Goal: Navigation & Orientation: Find specific page/section

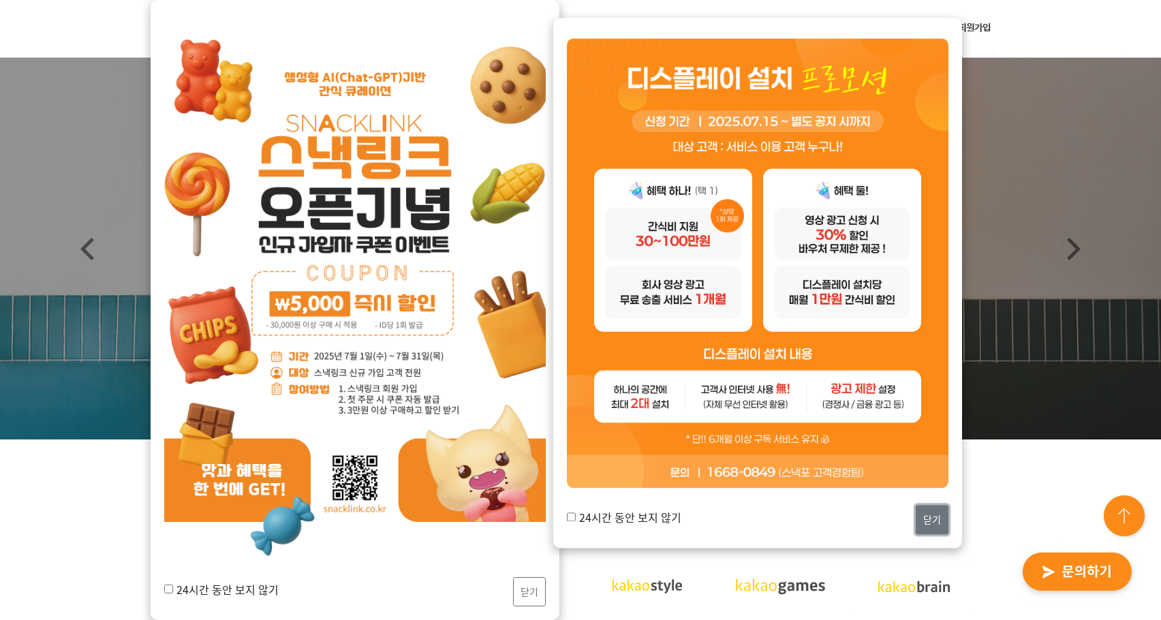
click at [930, 525] on button "닫기" at bounding box center [932, 519] width 33 height 29
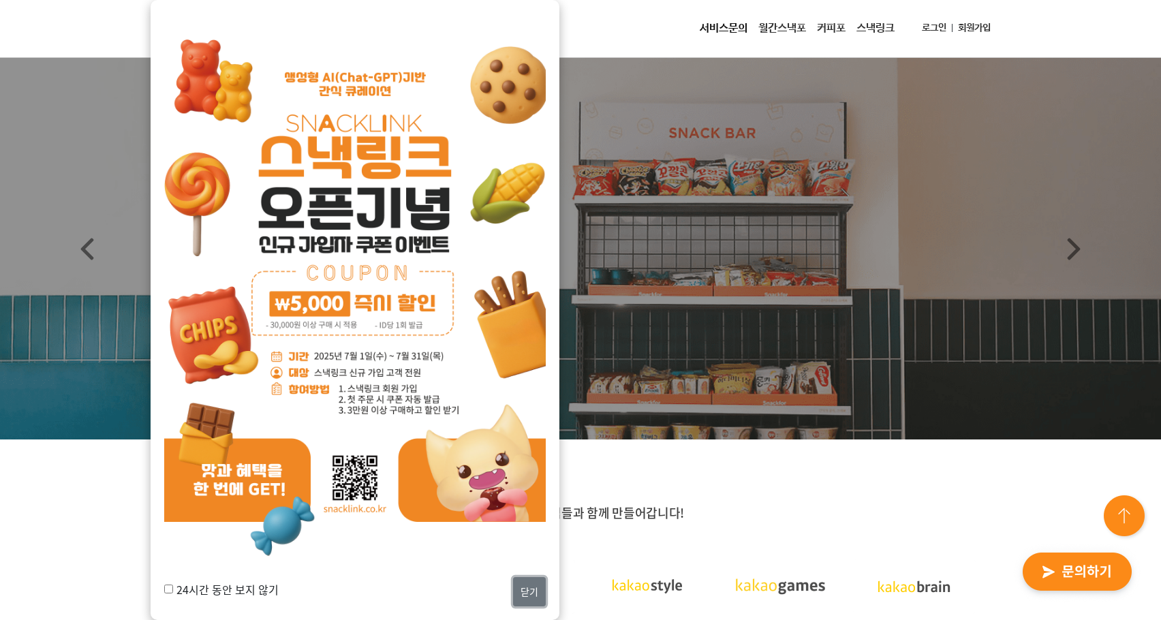
click at [534, 590] on button "닫기" at bounding box center [529, 591] width 33 height 29
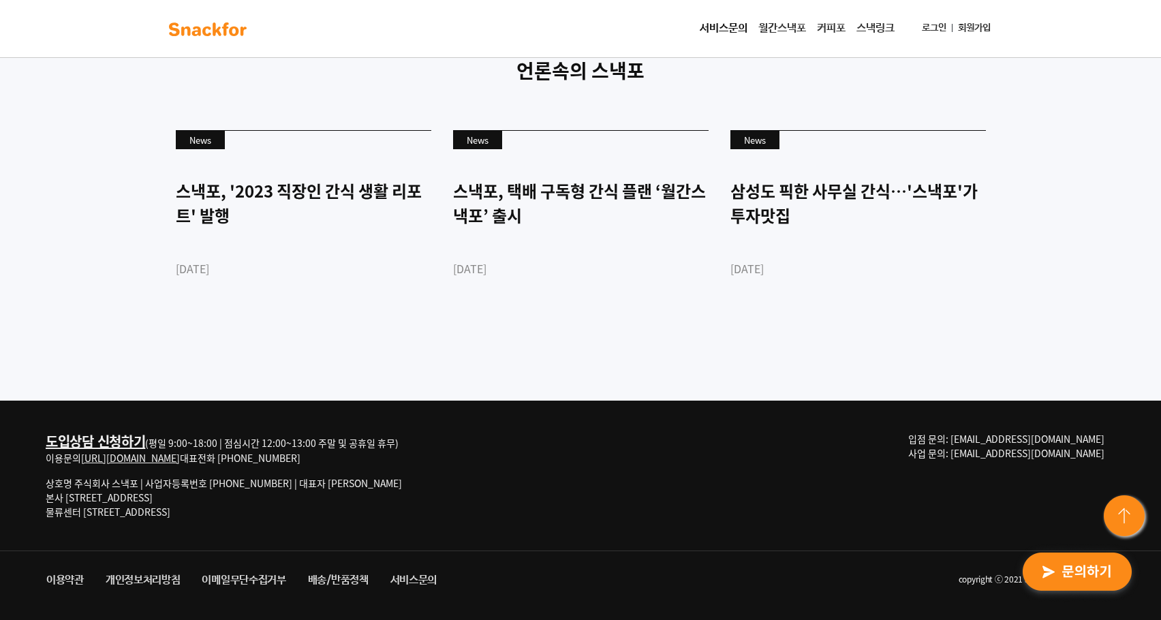
scroll to position [3724, 0]
drag, startPoint x: 67, startPoint y: 496, endPoint x: 183, endPoint y: 498, distance: 115.9
click at [183, 498] on p "상호명 주식회사 스낵포 | 사업자등록번호 752-87-00835 | 대표자 이웅희 본사 서울 강남구 테헤란로20길 27, 3층 303호 물류센…" at bounding box center [224, 497] width 356 height 43
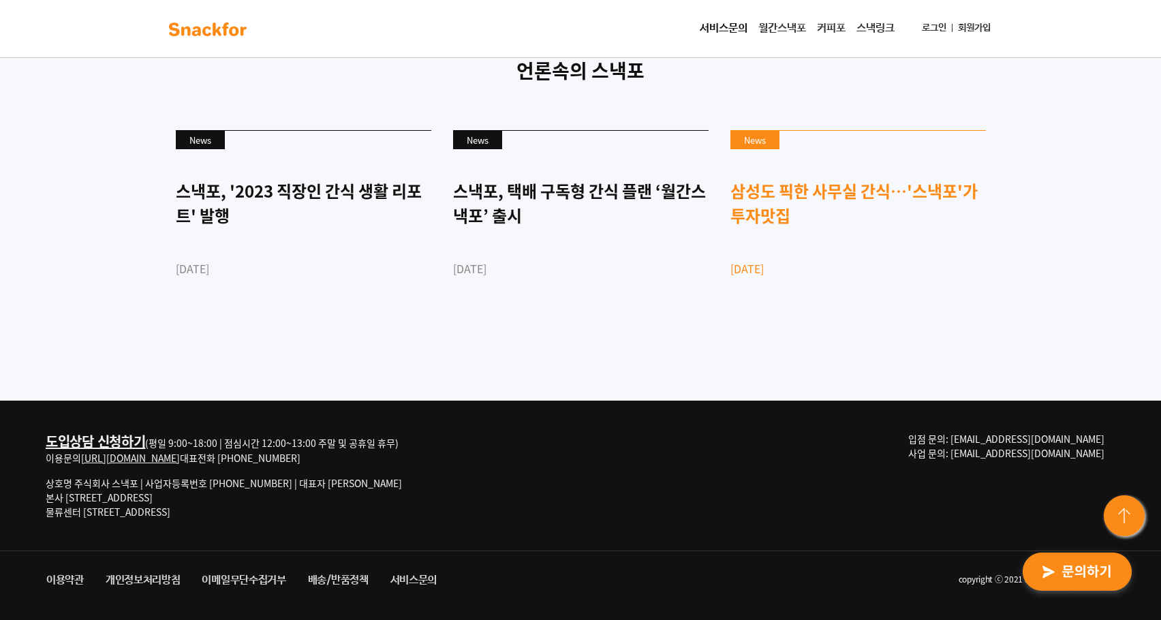
copy p "서울 강남구 테헤란로20길 27"
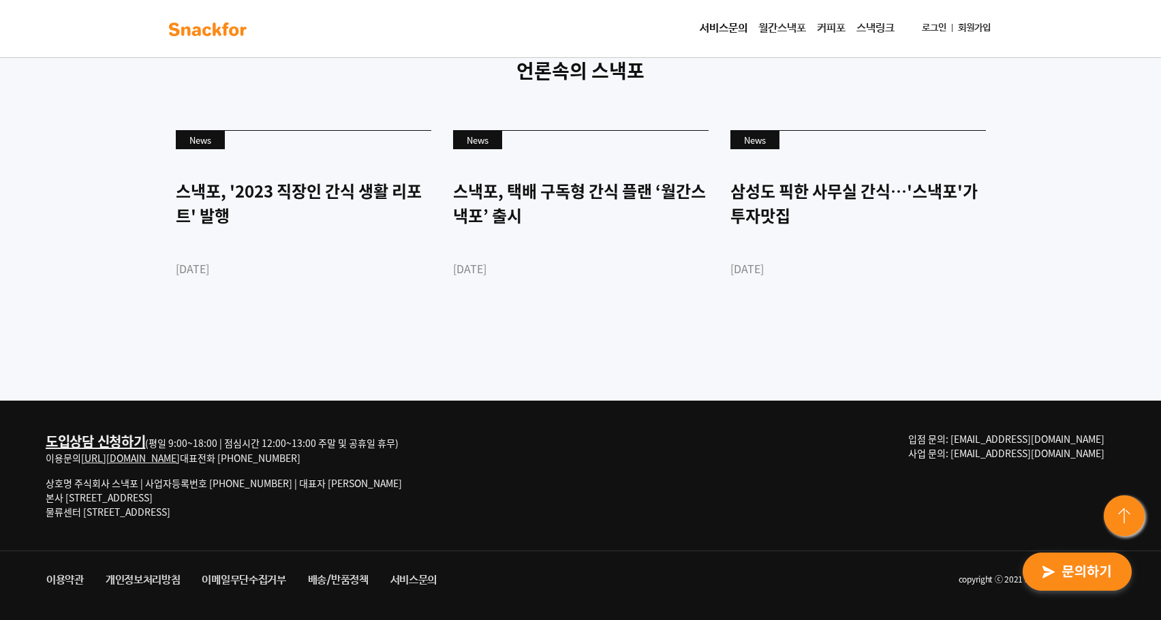
click at [773, 25] on link "월간스낵포" at bounding box center [782, 28] width 59 height 27
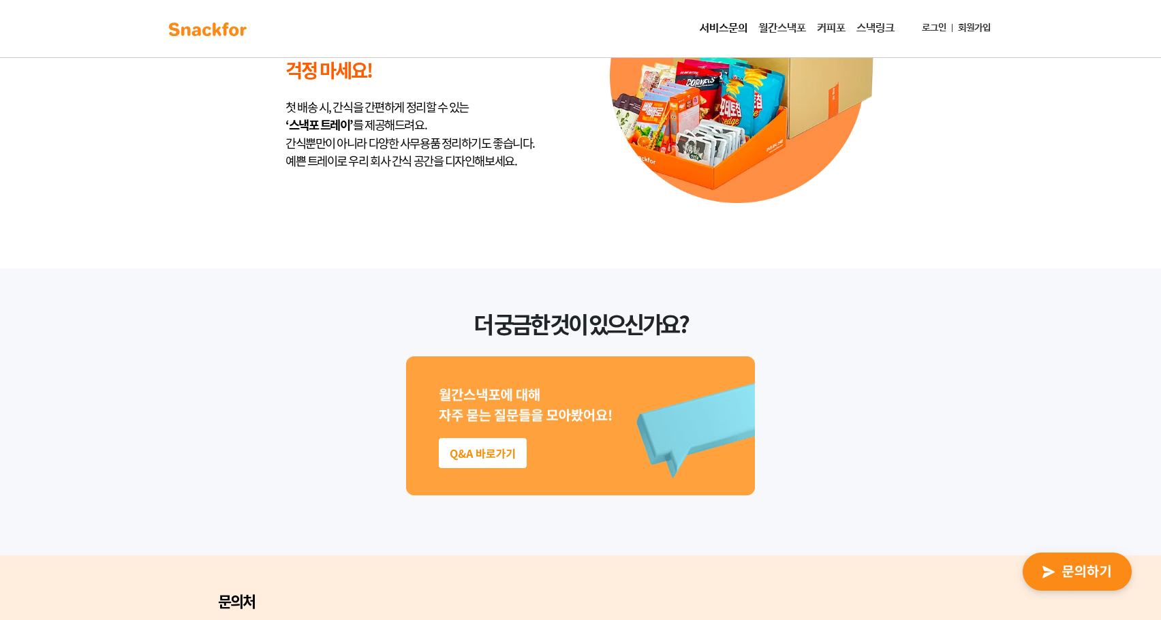
scroll to position [3476, 0]
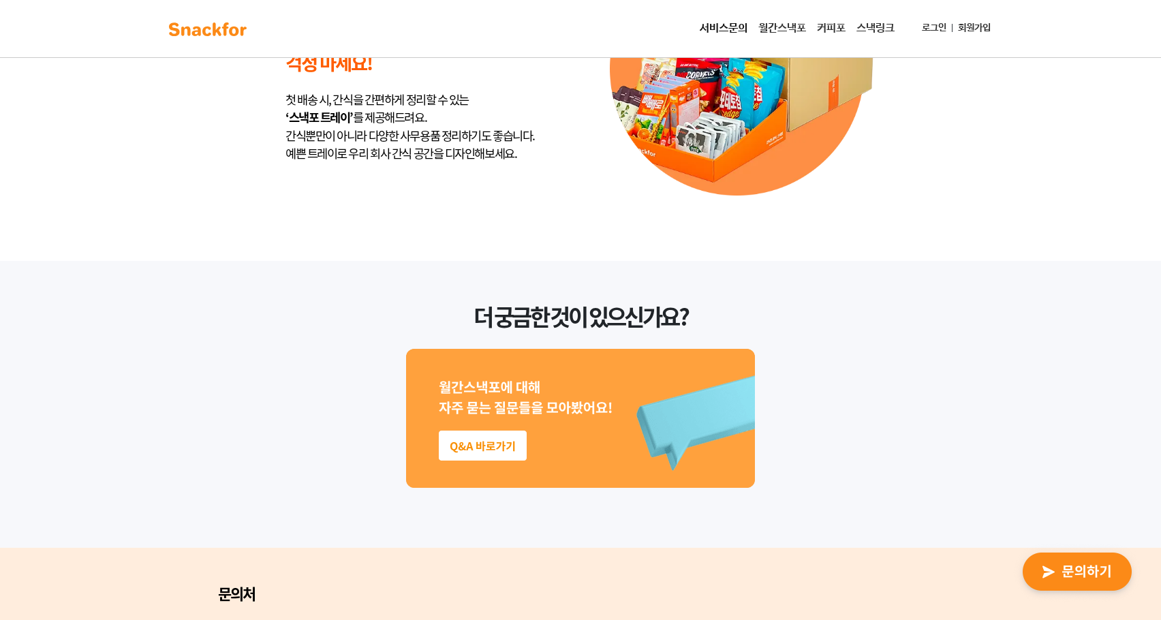
click at [827, 29] on link "커피포" at bounding box center [832, 28] width 40 height 27
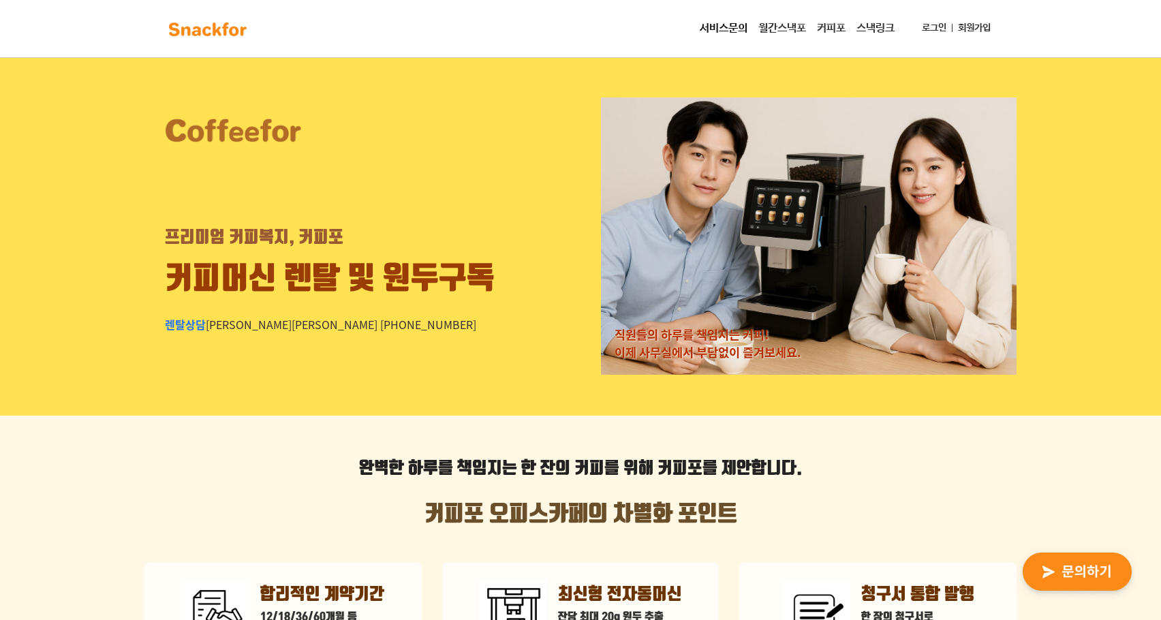
click at [870, 33] on link "스낵링크" at bounding box center [875, 28] width 49 height 27
click at [709, 27] on link "서비스문의" at bounding box center [723, 28] width 59 height 27
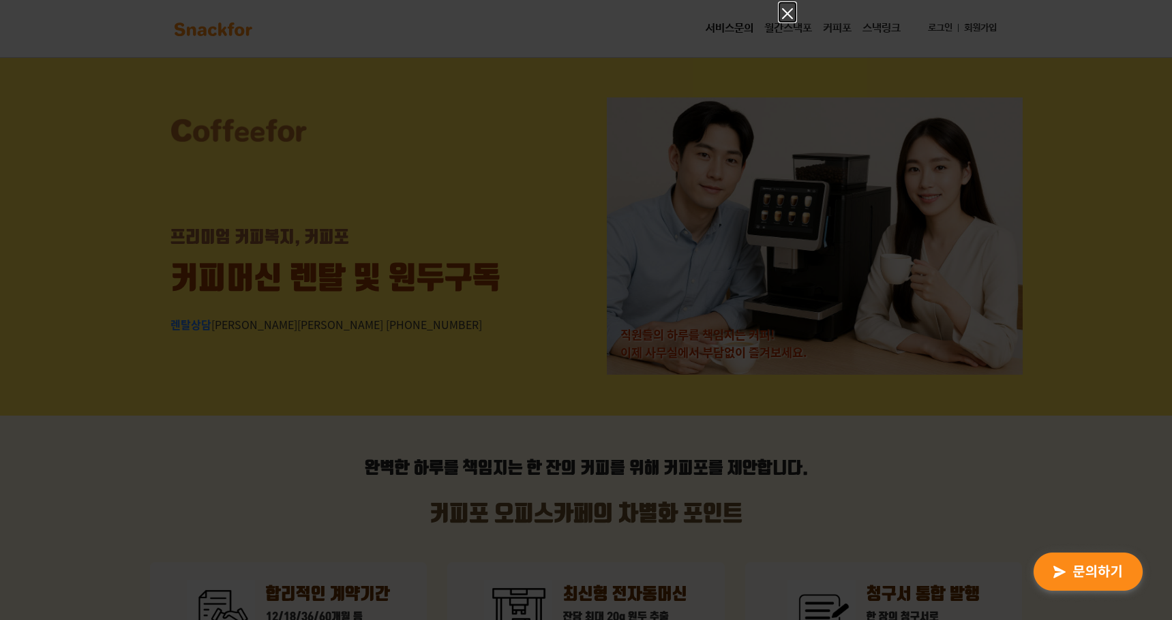
click at [786, 14] on icon "Close" at bounding box center [787, 13] width 16 height 16
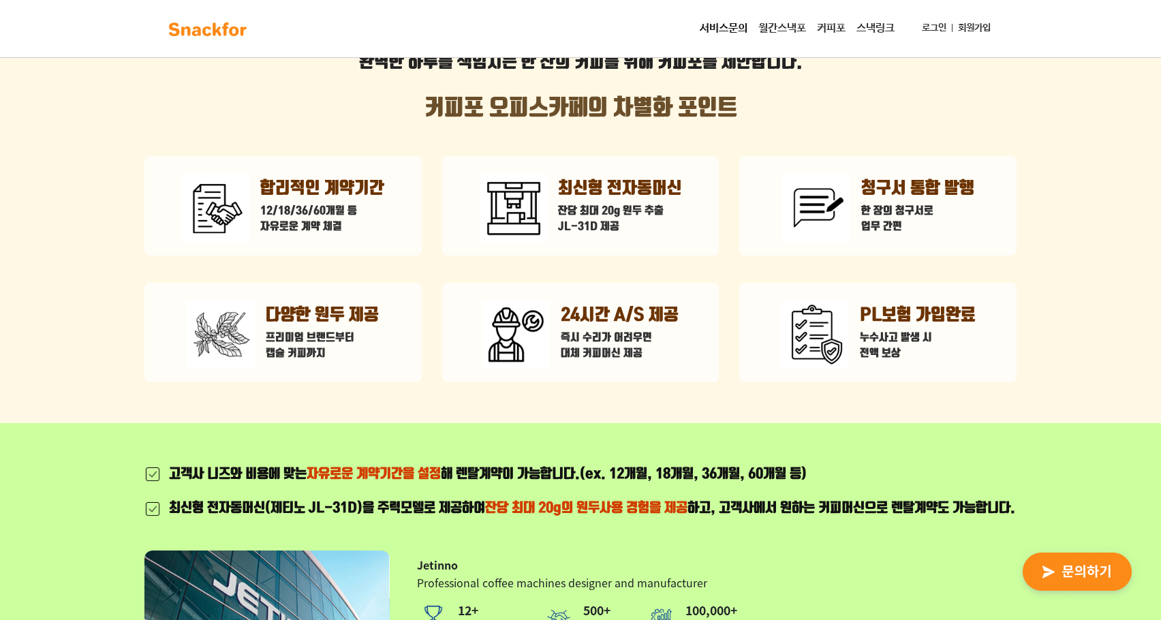
scroll to position [409, 0]
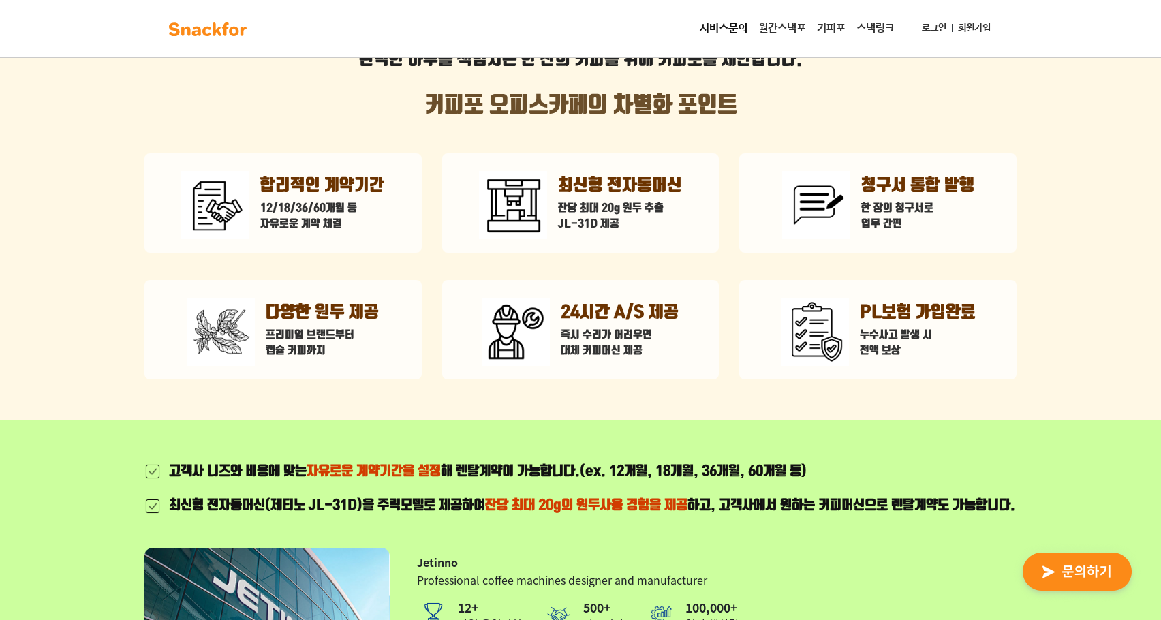
drag, startPoint x: 429, startPoint y: 513, endPoint x: 858, endPoint y: 530, distance: 429.7
click at [858, 517] on div "최신형 전자동머신(제티노 JL-31D)을 주력모델로 제공하여 잔당 최대 20g의 원두사용 경험을 제공 하고, 고객사에서 원하는 커피머신으로 렌…" at bounding box center [592, 505] width 846 height 21
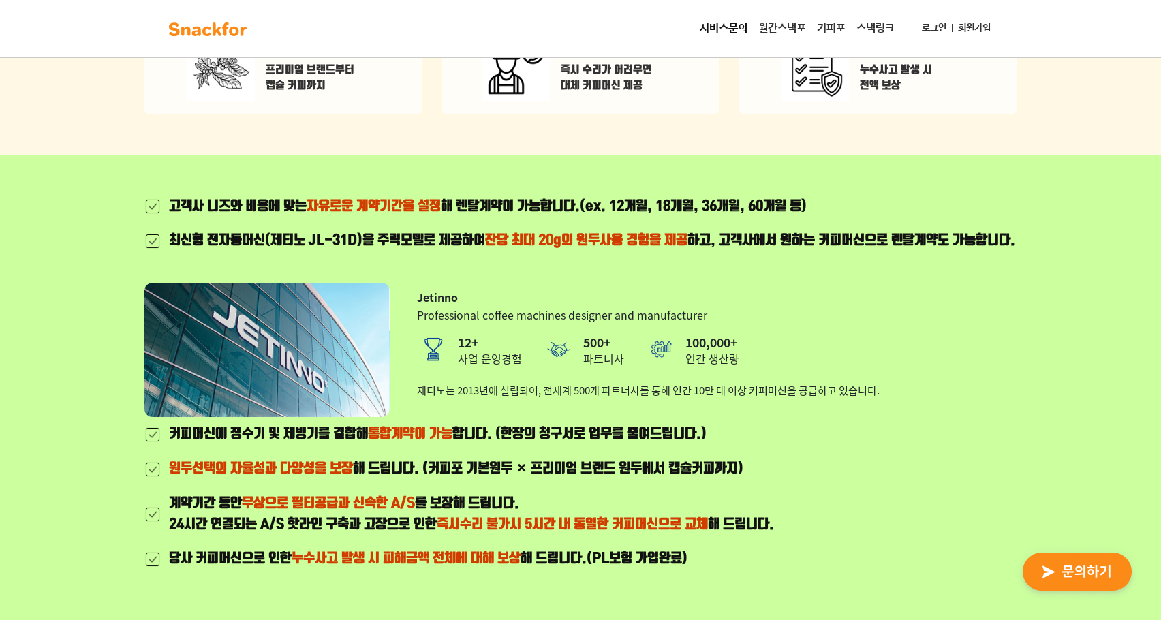
scroll to position [682, 0]
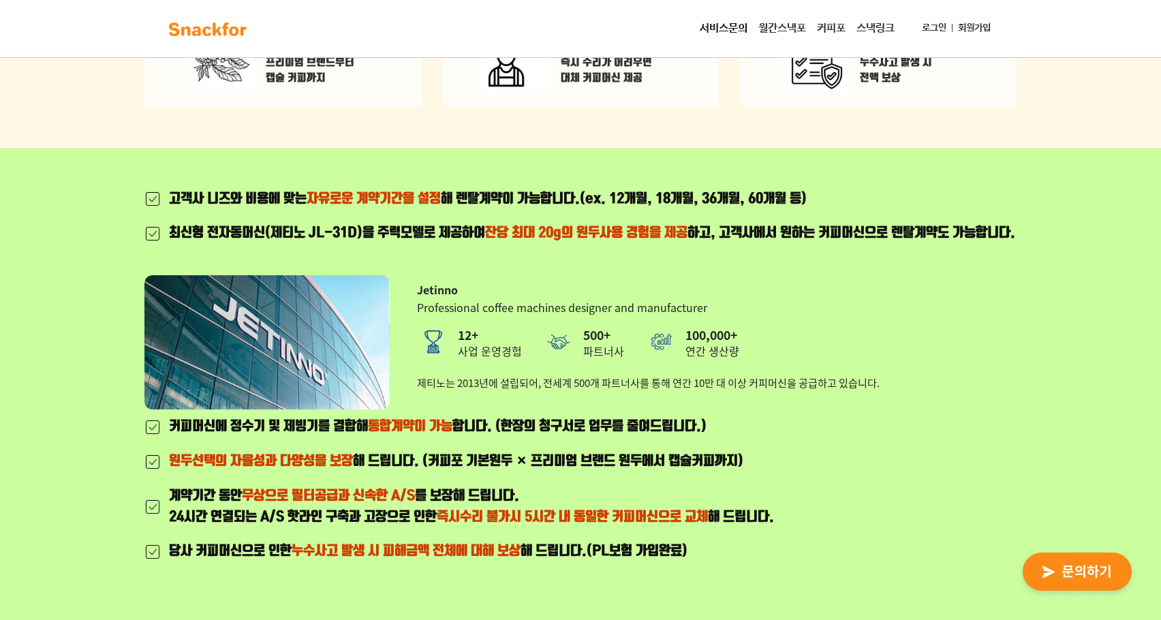
click at [858, 530] on div "고객사 니즈와 비용에 맞는 자유로운 계약기간을 설정 해 렌탈계약이 가능합니다. (ex. 12개월, 18개월, 36개월, 60개월 등) 최신형 …" at bounding box center [580, 388] width 872 height 398
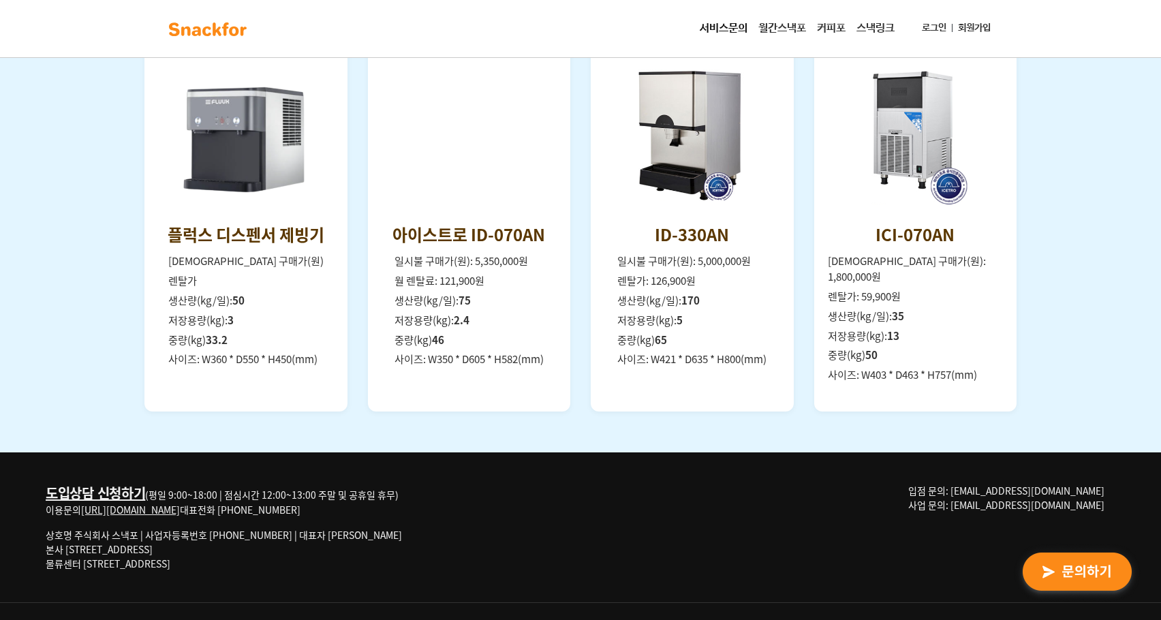
scroll to position [1908, 0]
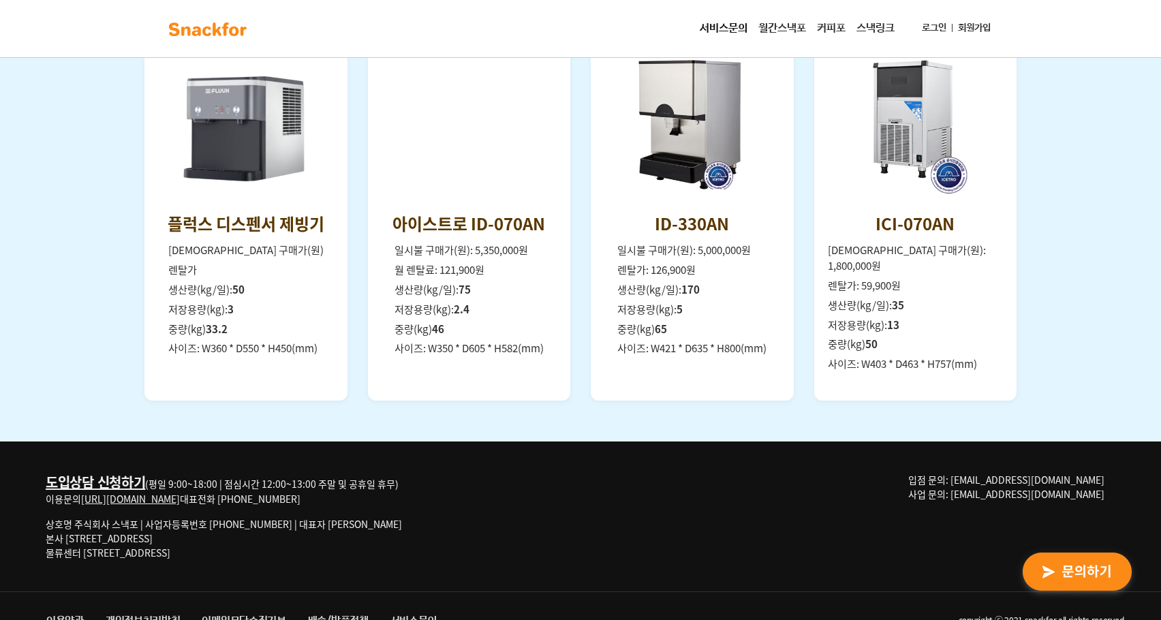
click at [1100, 145] on div "제빙기 플럭스 디스펜서 제빙기 일시불 구매가(원) 렌탈가 생산량(kg/일): 50 저장용량(kg): 3 중량(kg) 33.2 사이즈: W360…" at bounding box center [580, 182] width 1161 height 520
click at [200, 37] on img at bounding box center [208, 29] width 86 height 22
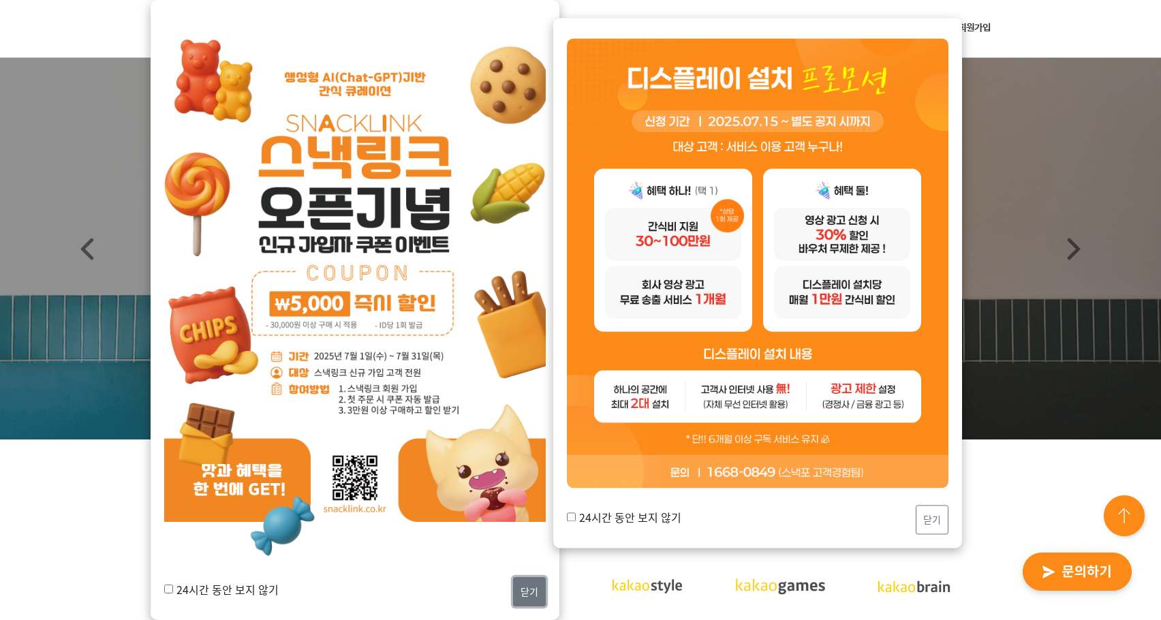
click at [530, 587] on button "닫기" at bounding box center [529, 591] width 33 height 29
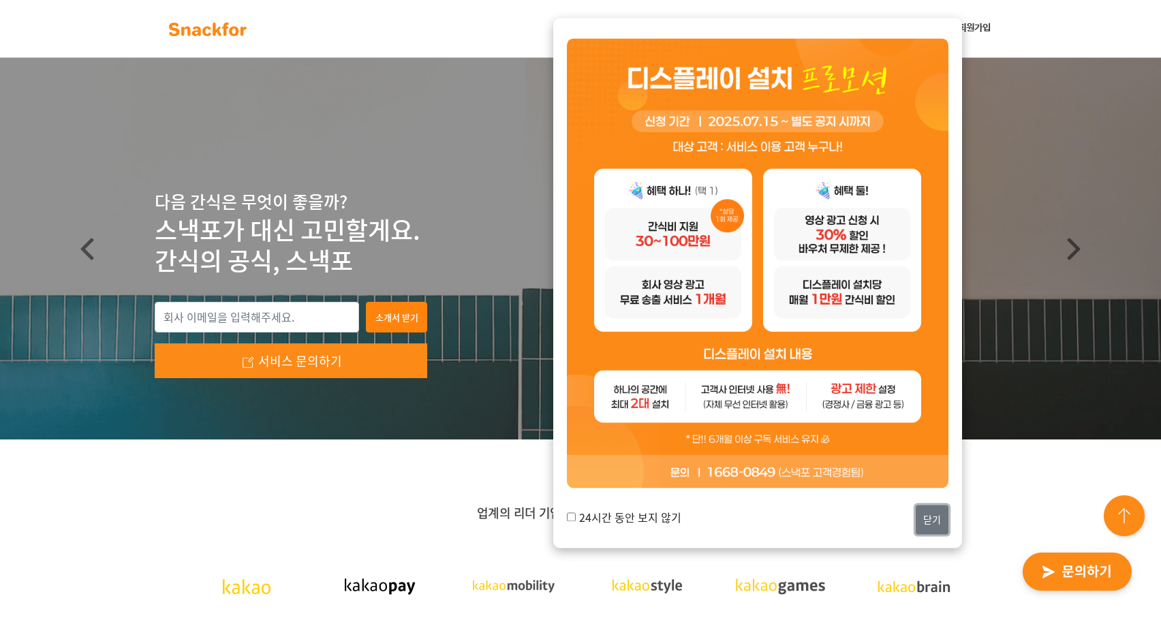
click at [928, 522] on button "닫기" at bounding box center [932, 519] width 33 height 29
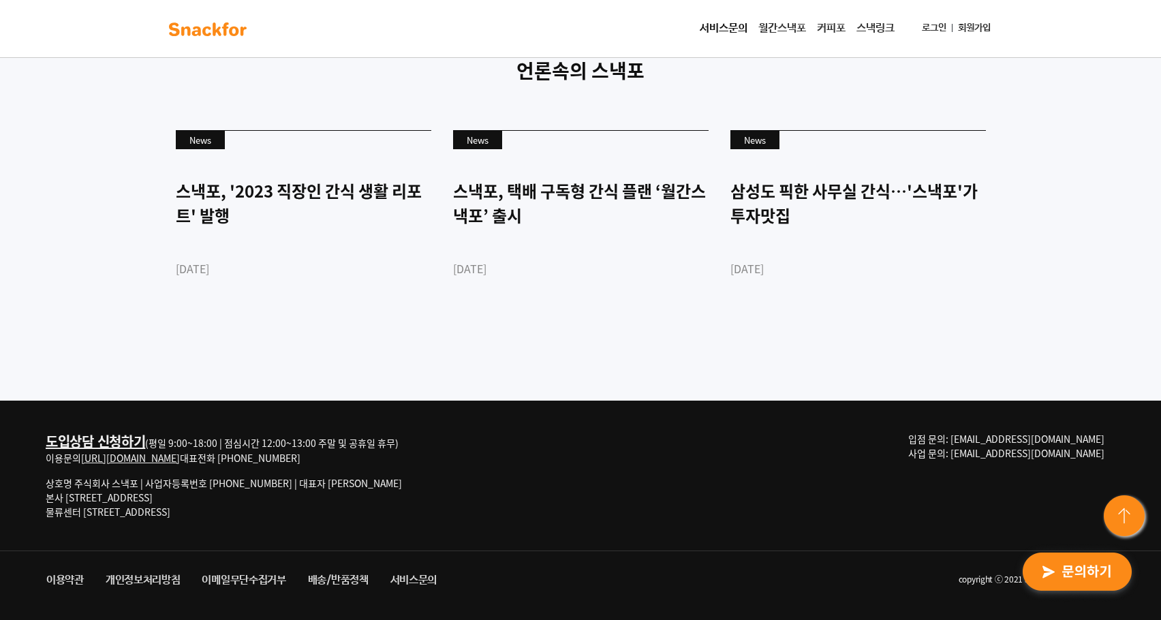
scroll to position [3724, 0]
drag, startPoint x: 82, startPoint y: 517, endPoint x: 230, endPoint y: 494, distance: 149.0
click at [191, 521] on div "도입상담 신청하기 (평일 9:00~18:00 | 점심시간 12:00~13:00 주말 및 공휴일 휴무) 이용문의 http://snackfor.c…" at bounding box center [240, 481] width 389 height 98
copy p "경기도 광주시 추자동 303"
click at [211, 33] on img at bounding box center [208, 29] width 86 height 22
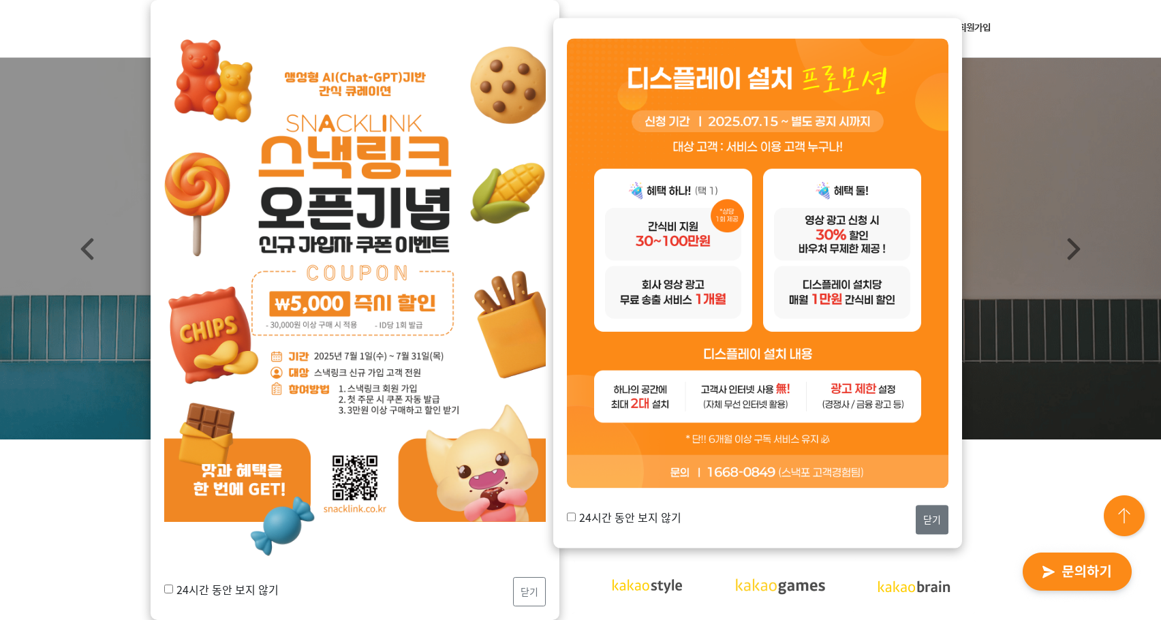
drag, startPoint x: 954, startPoint y: 525, endPoint x: 939, endPoint y: 521, distance: 15.5
click at [953, 525] on div "24시간 동안 보지 않기 닫기" at bounding box center [757, 283] width 409 height 530
click at [939, 521] on button "닫기" at bounding box center [932, 519] width 33 height 29
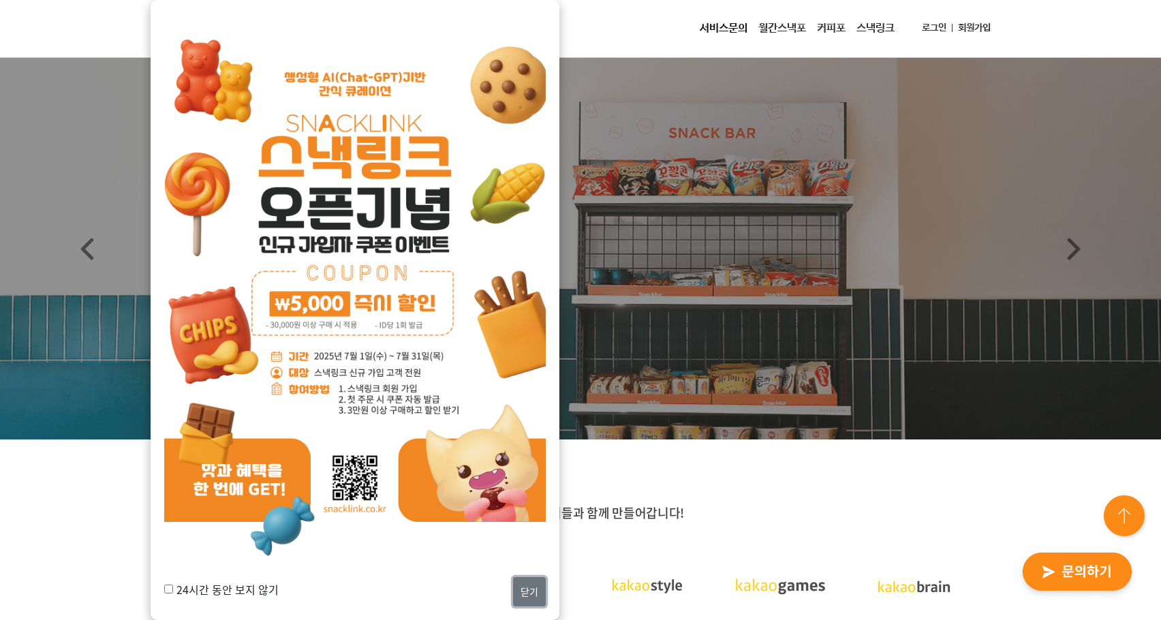
click at [530, 589] on button "닫기" at bounding box center [529, 591] width 33 height 29
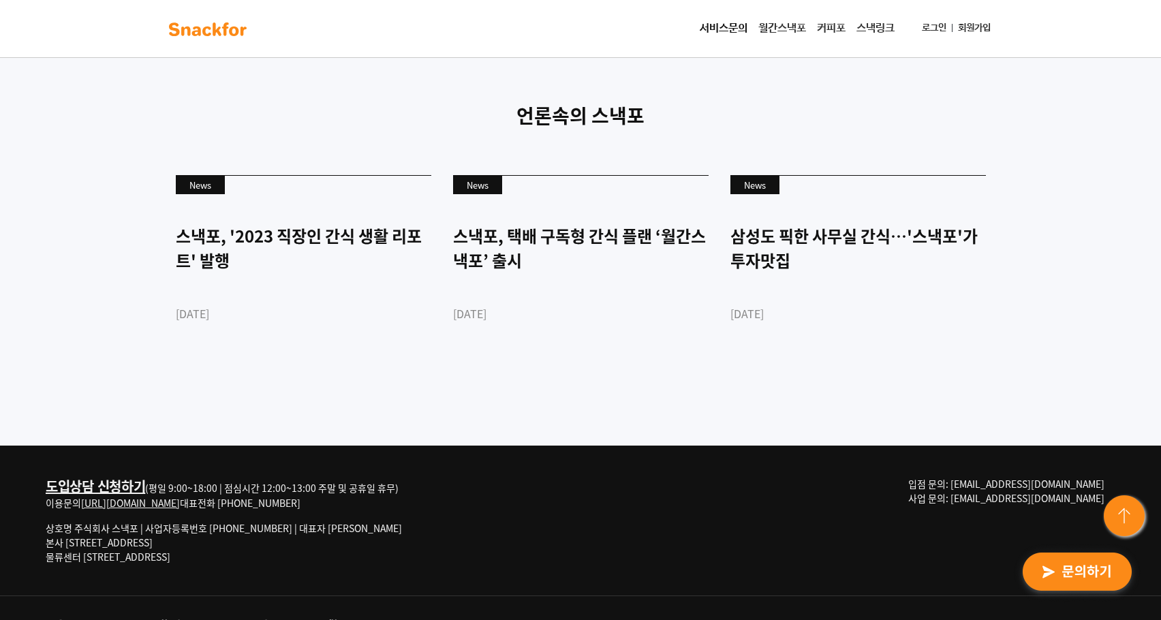
scroll to position [3724, 0]
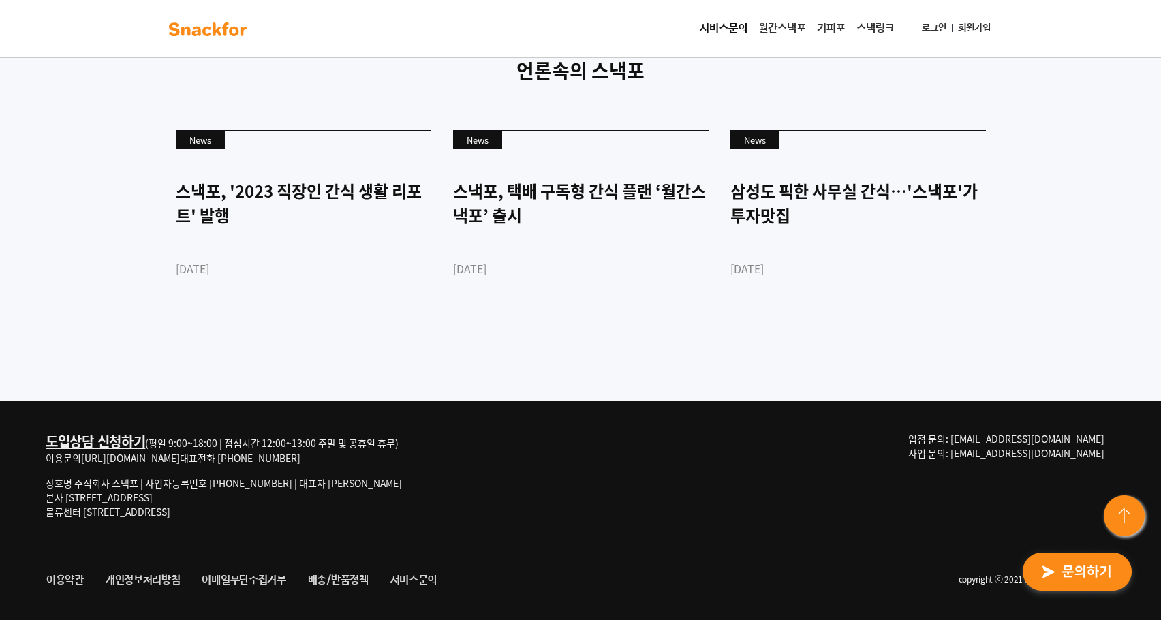
click at [350, 579] on link "배송/반품정책" at bounding box center [338, 580] width 82 height 25
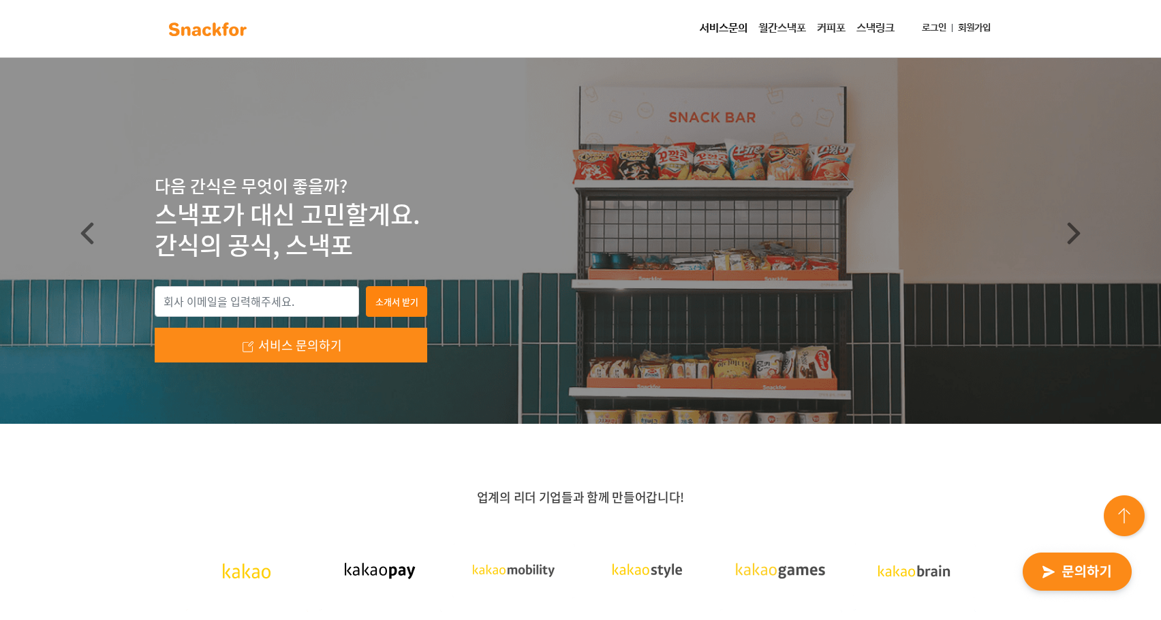
scroll to position [0, 0]
